Goal: Information Seeking & Learning: Find specific fact

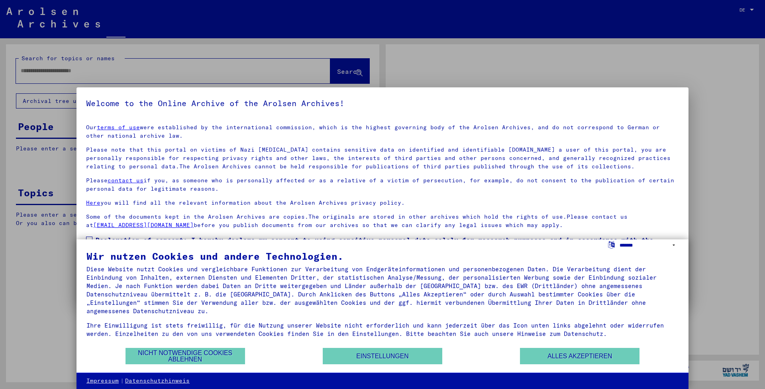
type input "*********"
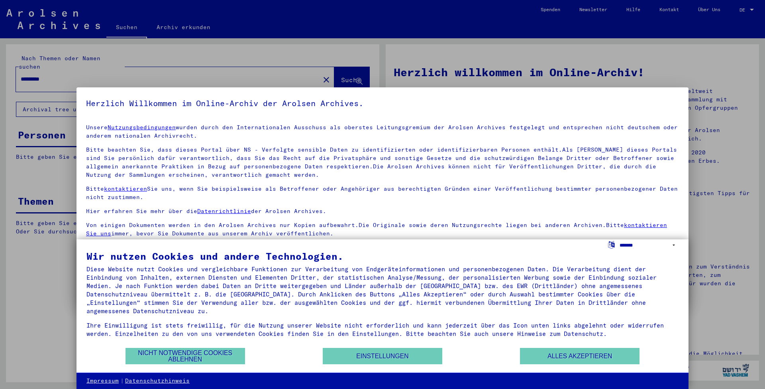
click at [638, 244] on select "**********" at bounding box center [649, 245] width 59 height 12
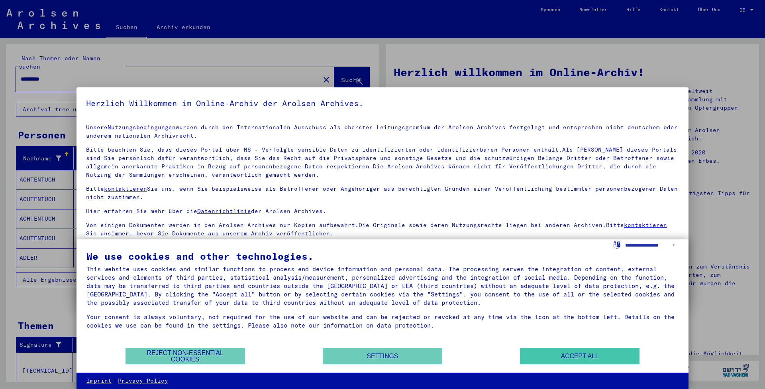
click at [531, 356] on button "Accept all" at bounding box center [580, 356] width 120 height 16
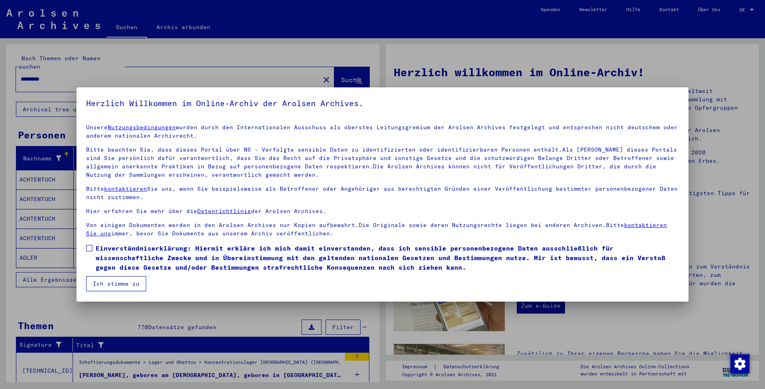
click at [749, 10] on div at bounding box center [382, 194] width 765 height 389
click at [89, 249] on span at bounding box center [89, 248] width 6 height 6
click at [103, 282] on button "Ich stimme zu" at bounding box center [116, 283] width 60 height 15
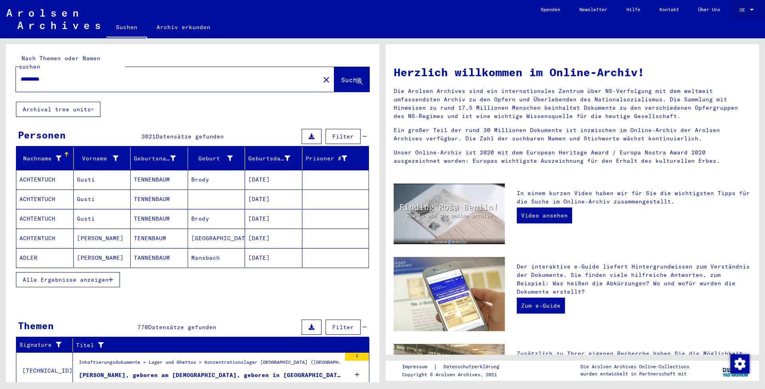
click at [750, 7] on div at bounding box center [751, 10] width 7 height 6
click at [742, 14] on span "English" at bounding box center [732, 14] width 20 height 6
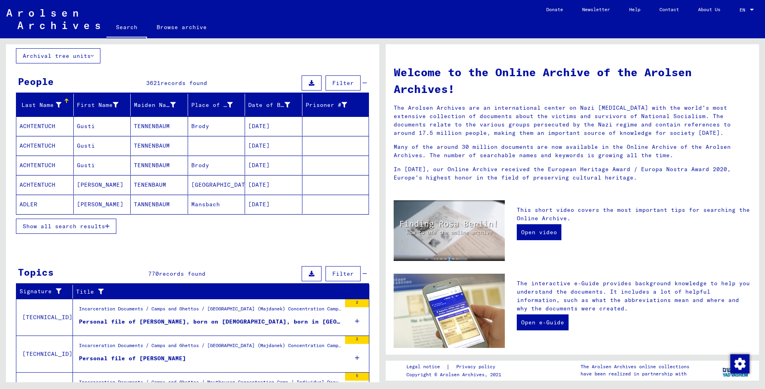
scroll to position [43, 0]
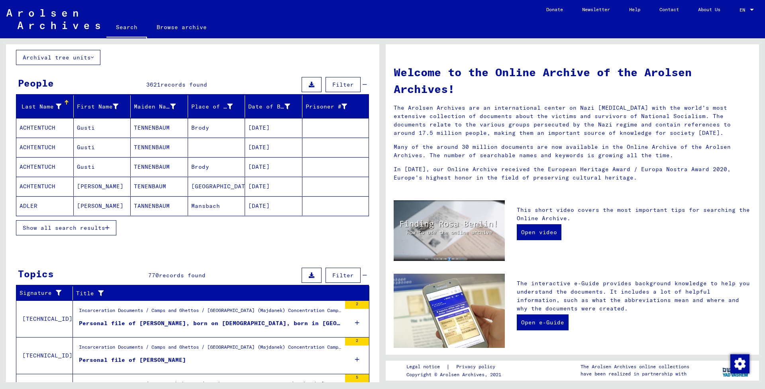
click at [348, 86] on span "Filter" at bounding box center [343, 84] width 22 height 7
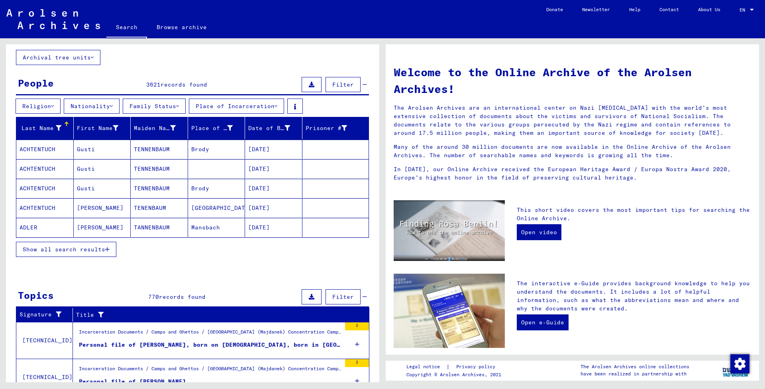
click at [94, 248] on span "Show all search results" at bounding box center [64, 249] width 83 height 7
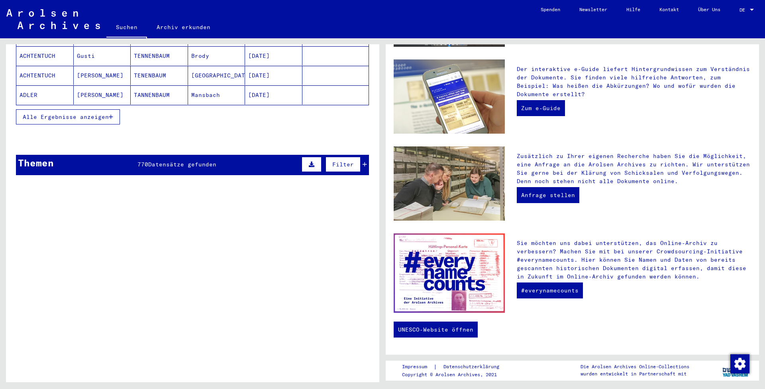
click at [174, 161] on span "Datensätze gefunden" at bounding box center [182, 164] width 68 height 7
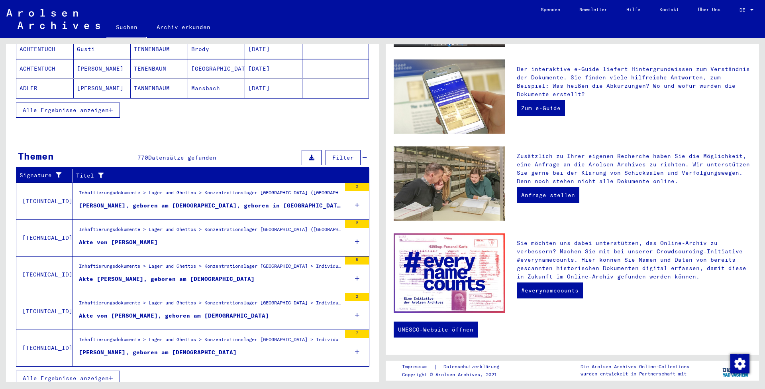
scroll to position [191, 0]
click at [747, 10] on div "DE" at bounding box center [744, 10] width 9 height 6
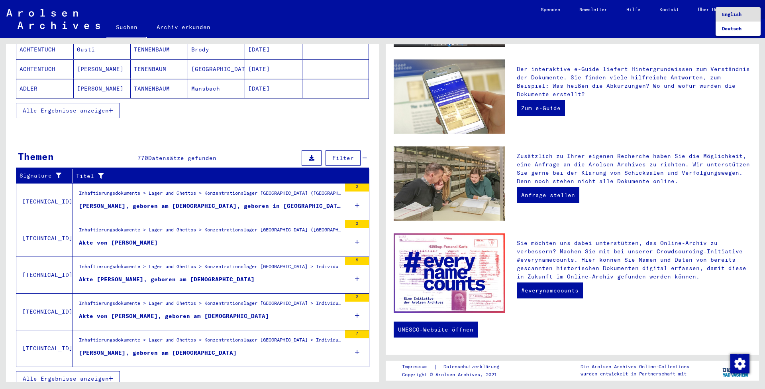
scroll to position [0, 0]
click at [739, 15] on span "English" at bounding box center [732, 14] width 20 height 6
click at [745, 8] on mat-select-trigger "DE" at bounding box center [743, 10] width 6 height 6
click at [731, 17] on span "English" at bounding box center [732, 14] width 20 height 6
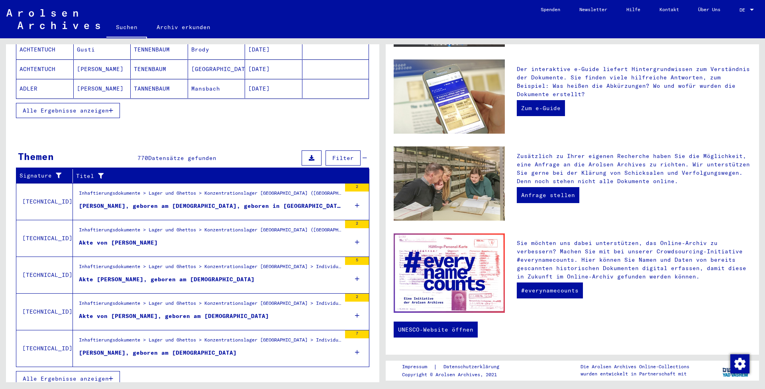
click at [97, 375] on span "Alle Ergebnisse anzeigen" at bounding box center [66, 378] width 86 height 7
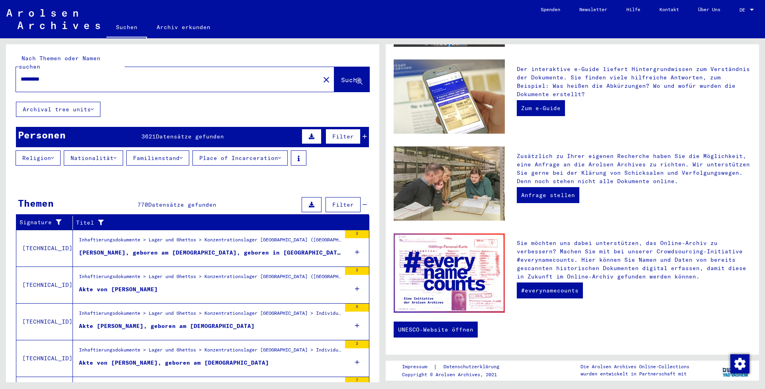
click at [75, 102] on button "Archival tree units" at bounding box center [58, 109] width 84 height 15
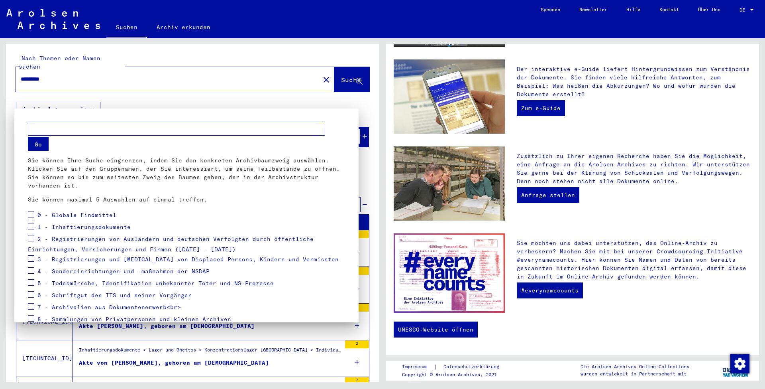
click at [750, 10] on div at bounding box center [382, 194] width 765 height 389
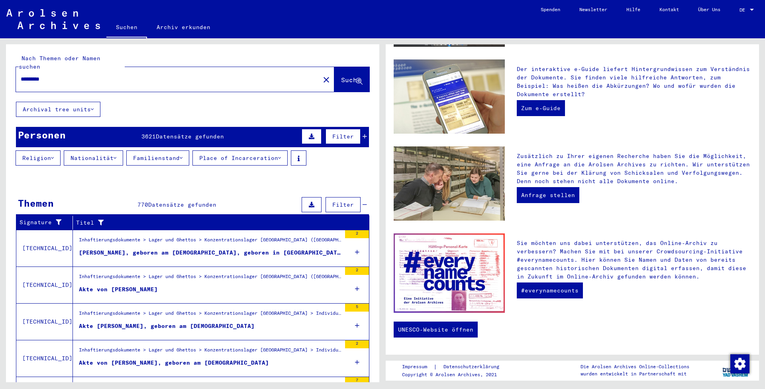
click at [749, 10] on div at bounding box center [751, 10] width 7 height 6
click at [733, 17] on span "English" at bounding box center [732, 14] width 20 height 6
click at [52, 16] on img at bounding box center [53, 19] width 94 height 20
